Goal: Transaction & Acquisition: Purchase product/service

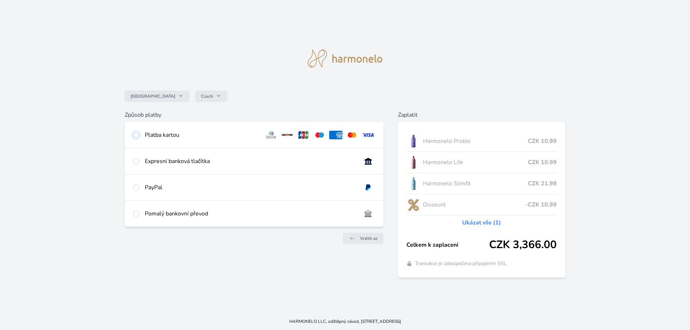
click at [134, 135] on input "radio" at bounding box center [136, 135] width 6 height 6
radio input "true"
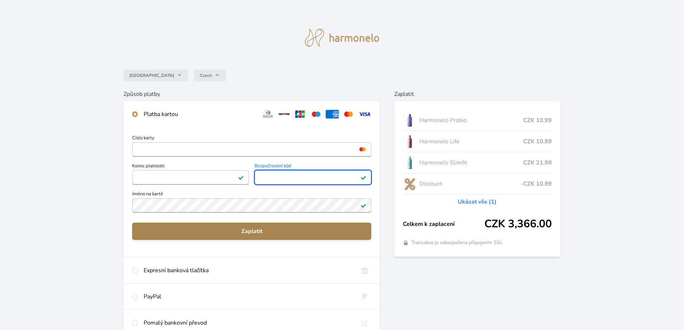
click at [252, 233] on span "Zaplatit" at bounding box center [252, 231] width 228 height 9
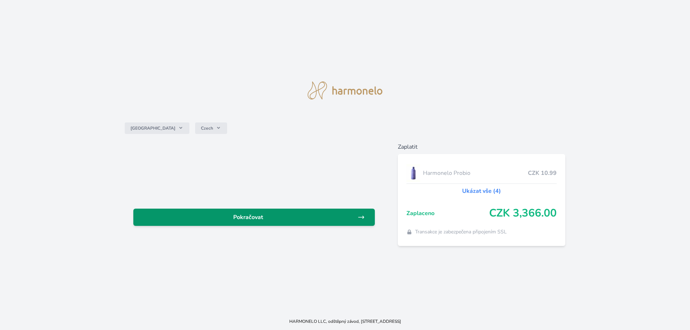
click at [249, 213] on span "Pokračovat" at bounding box center [248, 217] width 218 height 9
